Goal: Check status: Check status

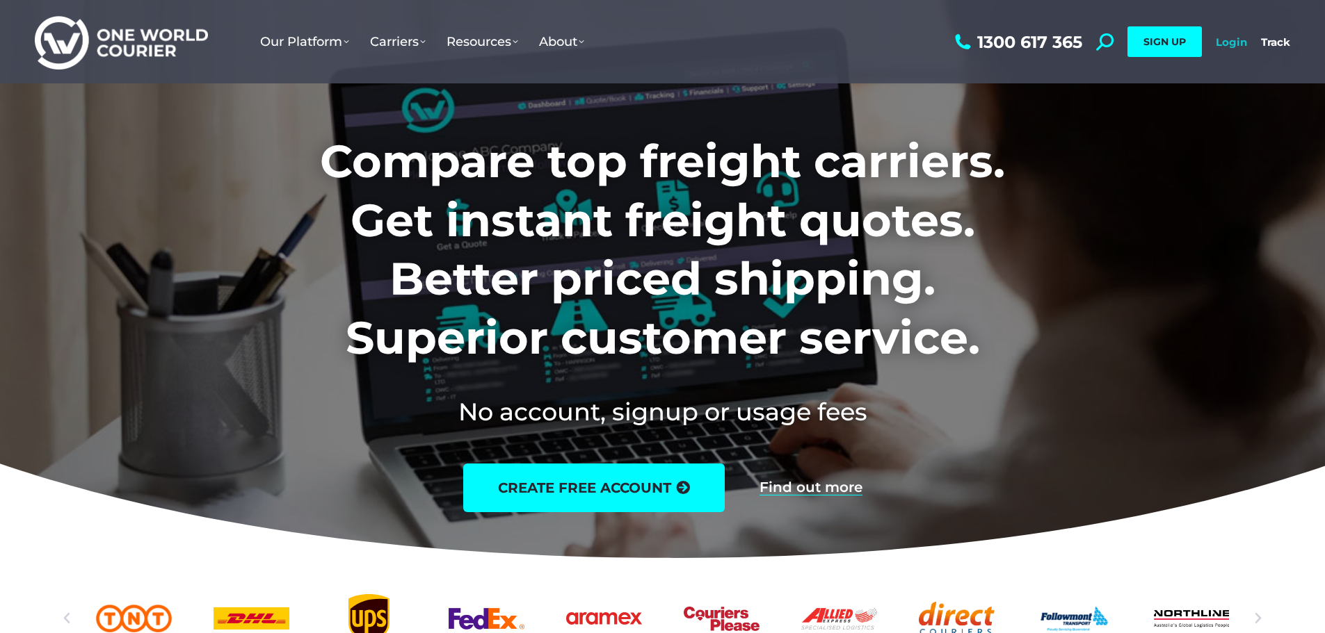
click at [1233, 39] on link "Login" at bounding box center [1230, 41] width 31 height 13
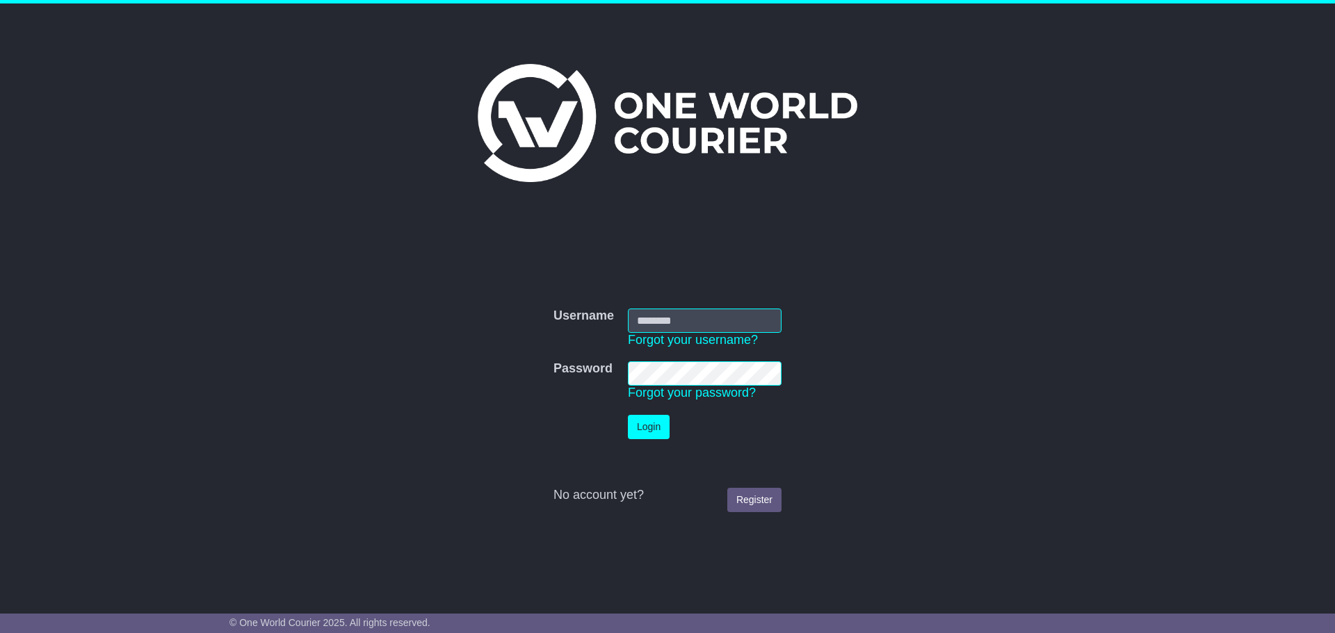
type input "**********"
click at [656, 441] on td "Login" at bounding box center [705, 427] width 168 height 38
click at [650, 435] on button "Login" at bounding box center [649, 427] width 42 height 24
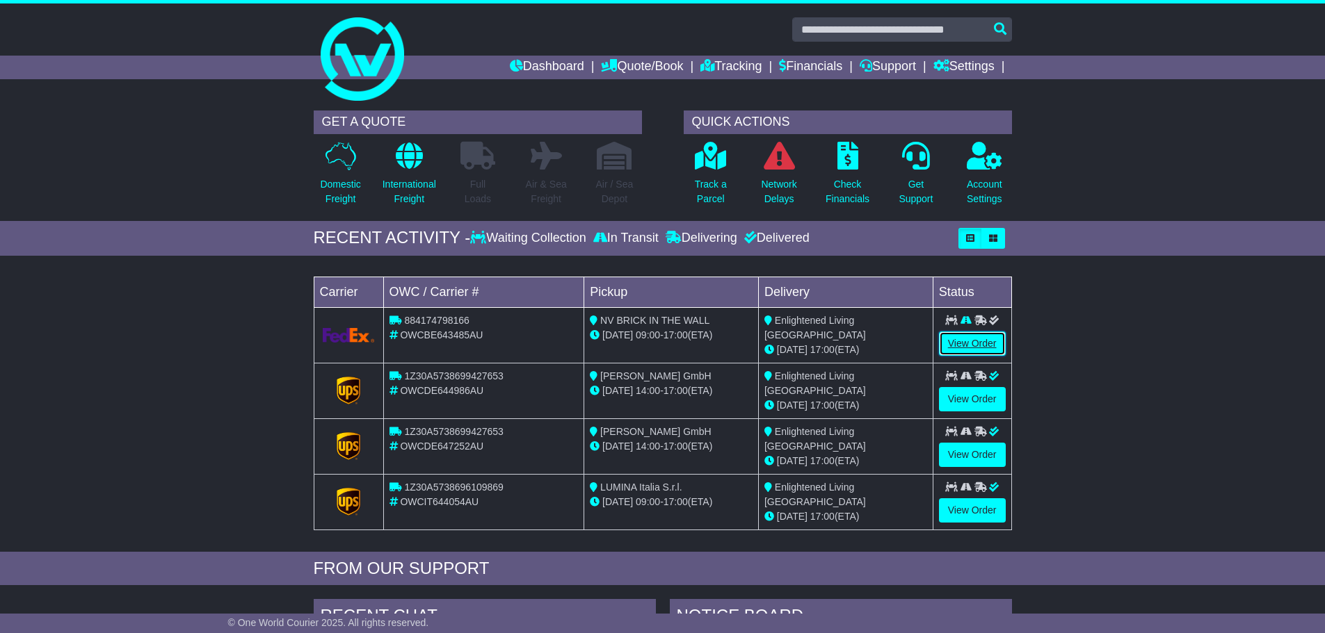
click at [965, 338] on link "View Order" at bounding box center [972, 344] width 67 height 24
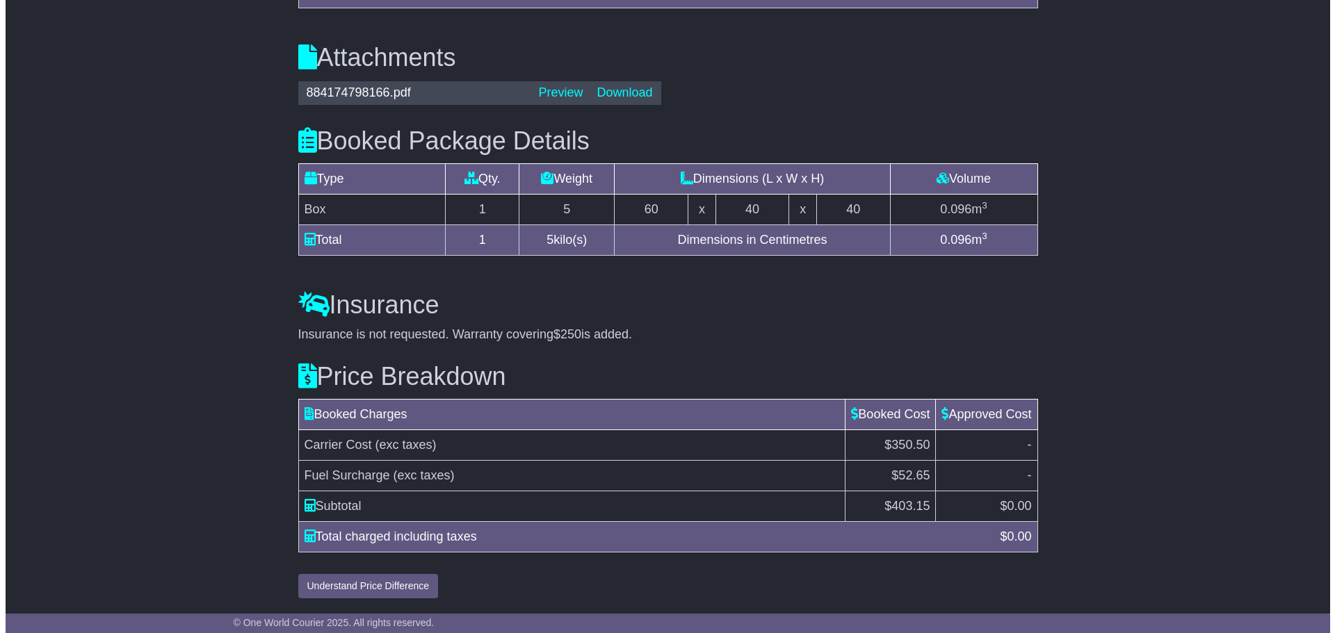
scroll to position [1138, 0]
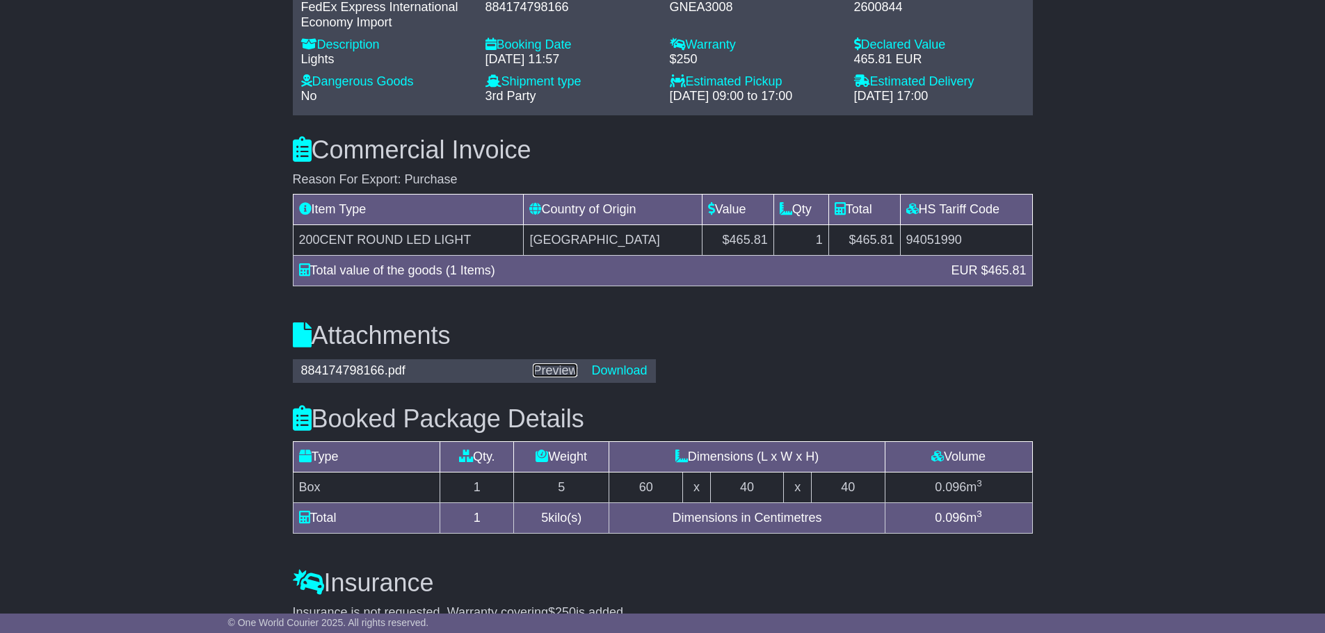
click at [565, 372] on link "Preview" at bounding box center [555, 371] width 45 height 14
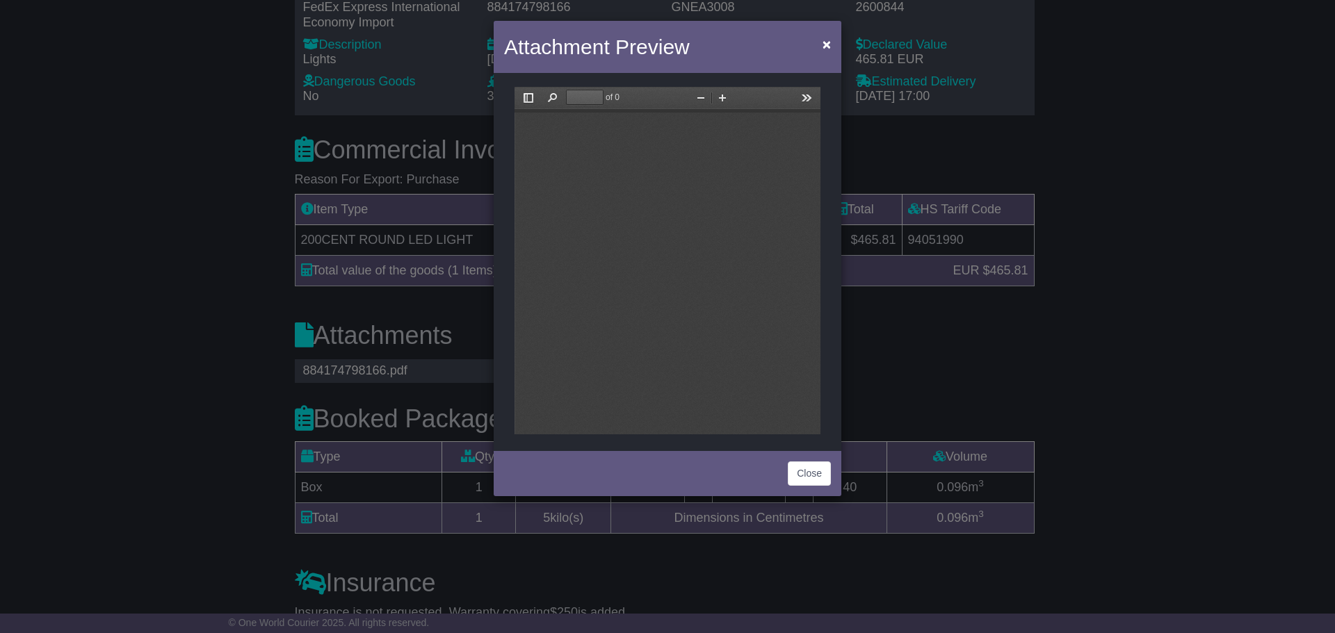
scroll to position [0, 0]
type input "*"
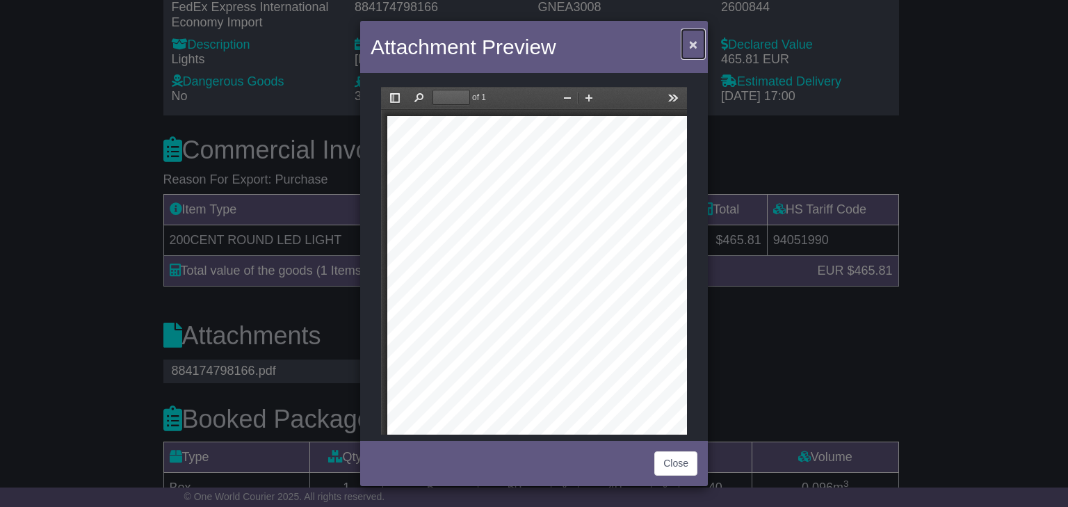
click at [690, 45] on span "×" at bounding box center [693, 44] width 8 height 16
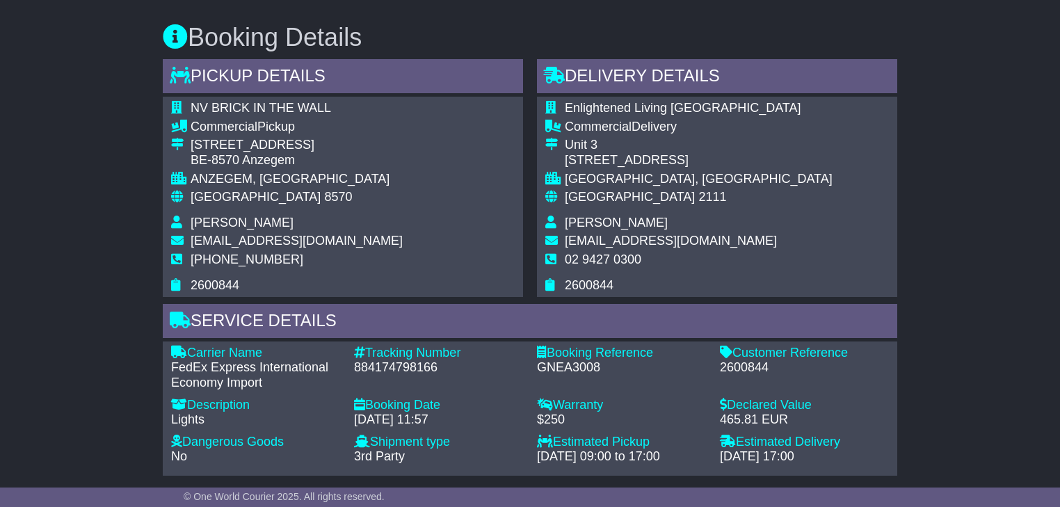
scroll to position [890, 0]
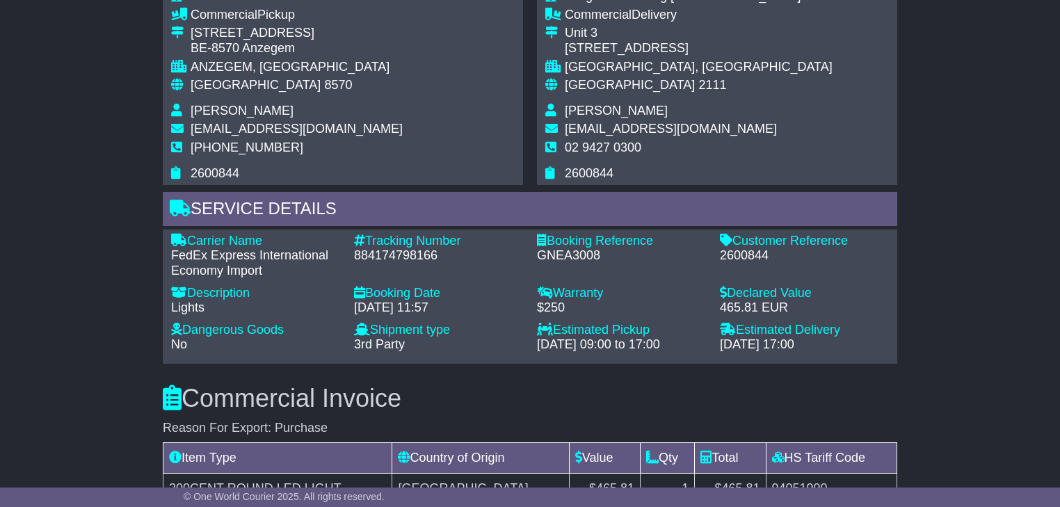
click at [421, 245] on div "Tracking Number" at bounding box center [438, 241] width 169 height 15
click at [413, 257] on div "884174798166" at bounding box center [438, 255] width 169 height 15
copy div "884174798166"
